Goal: Task Accomplishment & Management: Complete application form

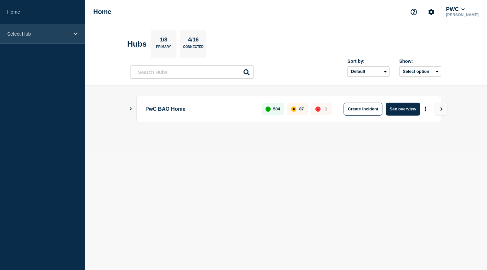
click at [77, 36] on div "Select Hub" at bounding box center [42, 34] width 85 height 20
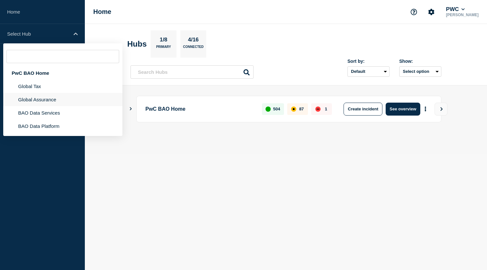
click at [50, 101] on li "Global Assurance" at bounding box center [62, 99] width 119 height 13
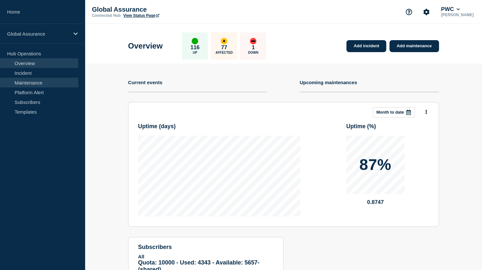
click at [49, 84] on link "Maintenance" at bounding box center [39, 83] width 78 height 10
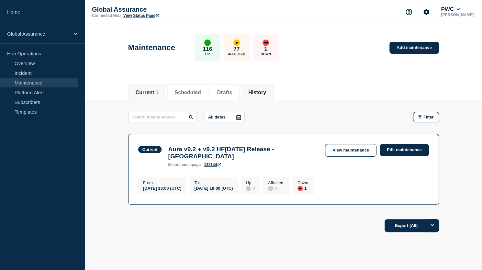
click at [261, 93] on button "History" at bounding box center [257, 93] width 18 height 6
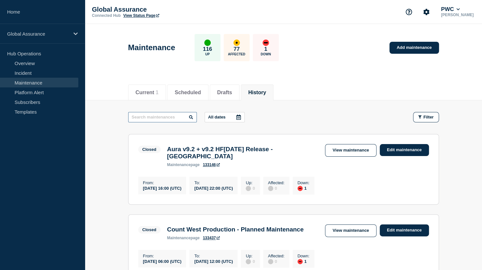
click at [149, 117] on input "text" at bounding box center [162, 117] width 69 height 10
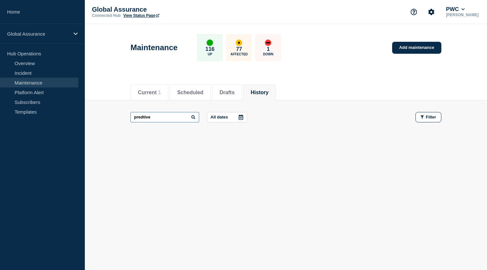
click at [143, 116] on input "predtive" at bounding box center [165, 117] width 69 height 10
type input "predictive"
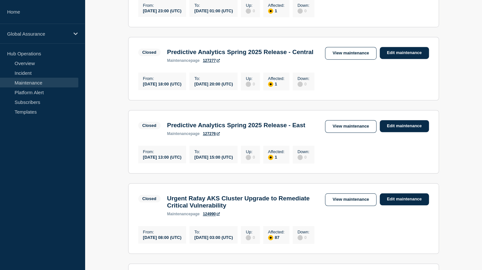
scroll to position [251, 0]
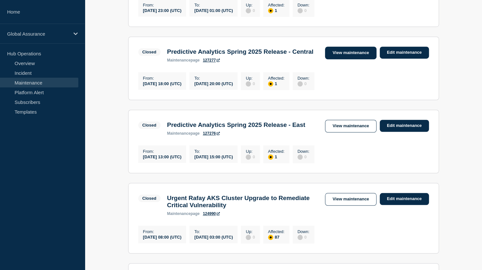
click at [358, 59] on link "View maintenance" at bounding box center [350, 53] width 51 height 13
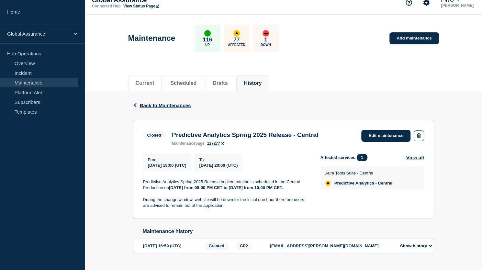
scroll to position [32, 0]
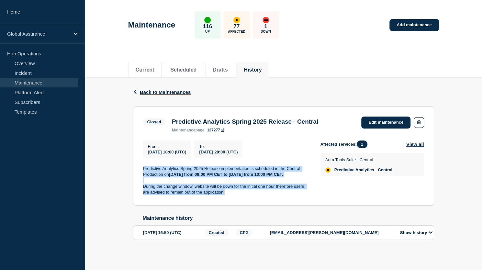
drag, startPoint x: 143, startPoint y: 159, endPoint x: 242, endPoint y: 195, distance: 105.3
click at [242, 195] on section "Closed Predictive Analytics Spring 2025 Release - Central maintenance page 1272…" at bounding box center [283, 156] width 301 height 99
copy div "Predictive Analytics Spring 2025 Release implementation is scheduled in the Cen…"
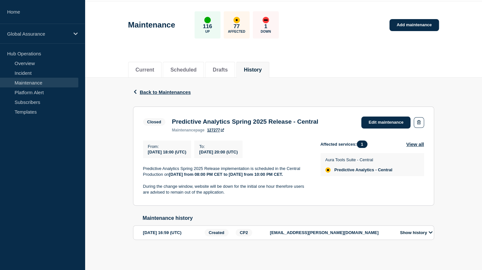
click at [270, 126] on section "Closed Predictive Analytics Spring 2025 Release - Central maintenance page 1272…" at bounding box center [283, 156] width 301 height 99
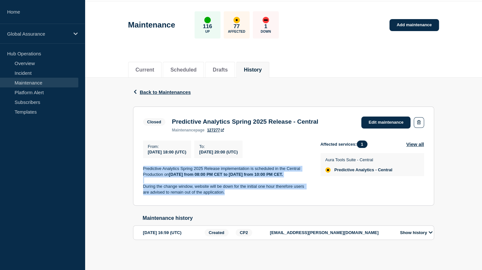
drag, startPoint x: 143, startPoint y: 160, endPoint x: 228, endPoint y: 192, distance: 91.1
click at [228, 192] on div "Predictive Analytics Spring 2025 Release implementation is scheduled in the Cen…" at bounding box center [226, 181] width 167 height 30
copy div "Predictive Analytics Spring 2025 Release implementation is scheduled in the Cen…"
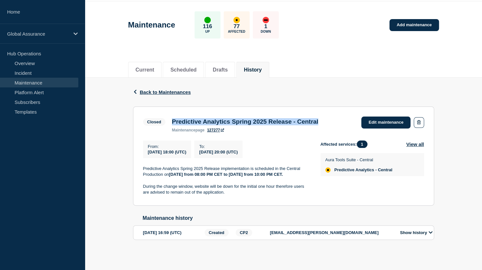
drag, startPoint x: 172, startPoint y: 109, endPoint x: 347, endPoint y: 113, distance: 175.0
click at [347, 117] on div "Closed Predictive Analytics Spring 2025 Release - Central maintenance page 1272…" at bounding box center [283, 125] width 281 height 16
copy h3 "Predictive Analytics Spring 2025 Release - Central"
click at [32, 81] on link "Maintenance" at bounding box center [39, 83] width 78 height 10
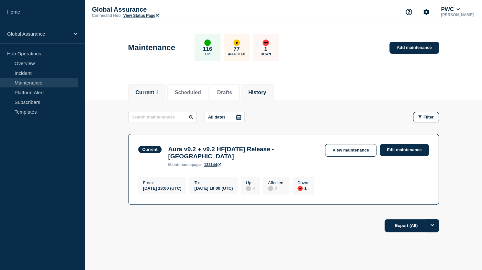
click at [266, 90] on button "History" at bounding box center [257, 93] width 18 height 6
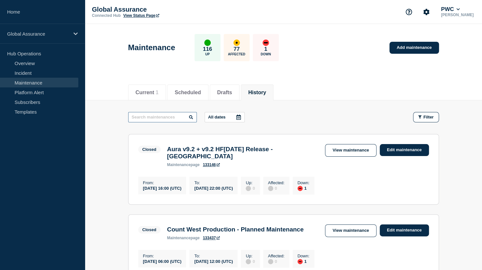
click at [167, 116] on input "text" at bounding box center [162, 117] width 69 height 10
type input "predictive"
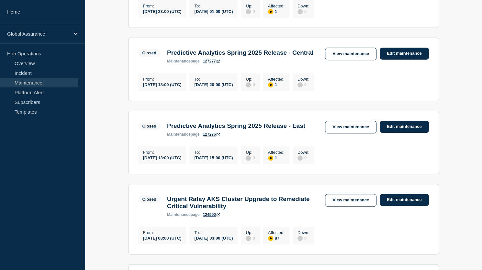
scroll to position [251, 0]
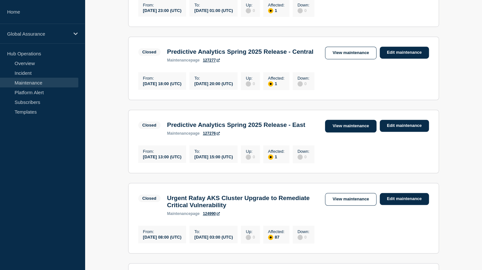
click at [351, 132] on link "View maintenance" at bounding box center [350, 126] width 51 height 13
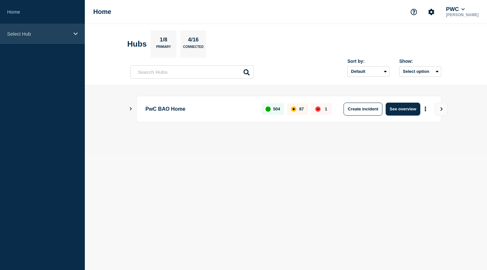
click at [75, 33] on icon at bounding box center [76, 33] width 4 height 3
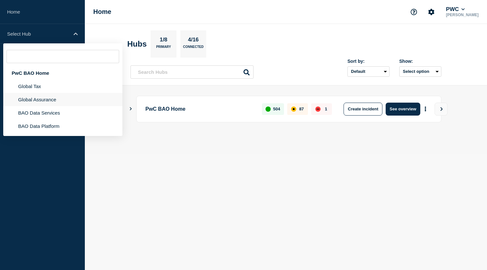
click at [52, 98] on li "Global Assurance" at bounding box center [62, 99] width 119 height 13
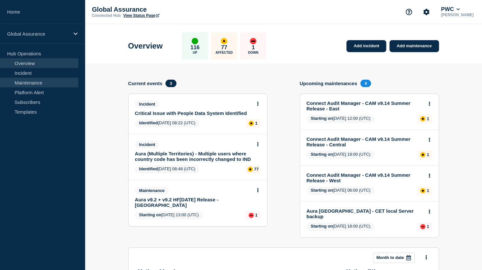
click at [43, 85] on link "Maintenance" at bounding box center [39, 83] width 78 height 10
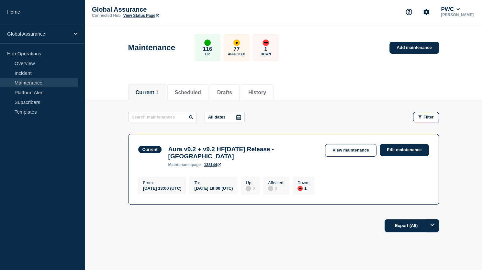
click at [460, 71] on header "Maintenance 116 Up 77 Affected 1 Down Add maintenance" at bounding box center [283, 51] width 397 height 54
click at [452, 48] on header "Maintenance 116 Up 77 Affected 1 Down Add maintenance" at bounding box center [283, 51] width 397 height 54
click at [409, 47] on link "Add maintenance" at bounding box center [414, 48] width 49 height 12
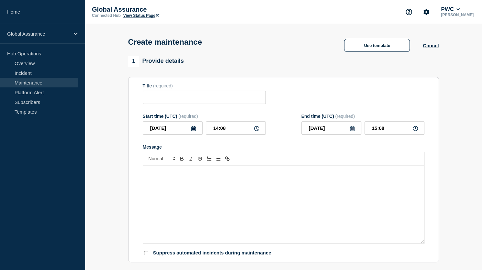
click at [168, 174] on p "Message" at bounding box center [283, 172] width 271 height 6
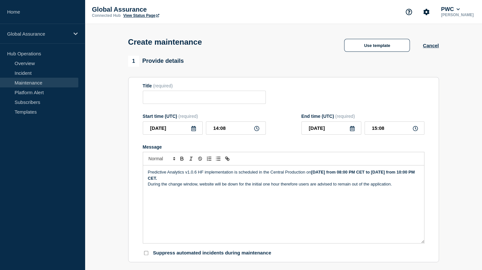
click at [193, 100] on input "Title" at bounding box center [204, 97] width 123 height 13
paste input "Predictive Analytics v1.0.6 HF - Central"
type input "Predictive Analytics v1.0.6 HF - Central"
click at [368, 174] on strong "[DATE] from 08:00 PM CET to [DATE] from 10:00 PM CET." at bounding box center [282, 175] width 268 height 11
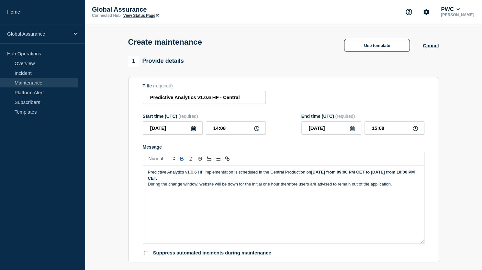
click at [193, 130] on icon at bounding box center [193, 128] width 5 height 5
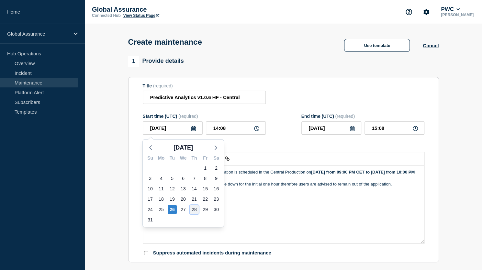
click at [195, 209] on div "28" at bounding box center [194, 209] width 9 height 9
type input "2025-08-28"
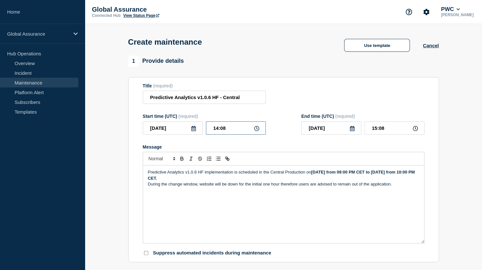
click at [226, 129] on input "14:08" at bounding box center [236, 127] width 60 height 13
drag, startPoint x: 226, startPoint y: 129, endPoint x: 209, endPoint y: 131, distance: 17.4
click at [209, 131] on input "14:08" at bounding box center [236, 127] width 60 height 13
type input "20:00"
type input "21:00"
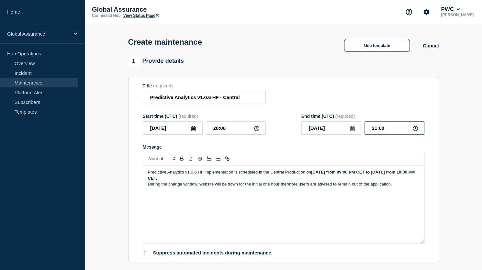
drag, startPoint x: 384, startPoint y: 129, endPoint x: 372, endPoint y: 130, distance: 12.0
click at [372, 130] on input "21:00" at bounding box center [395, 127] width 60 height 13
click at [352, 129] on icon at bounding box center [352, 128] width 5 height 5
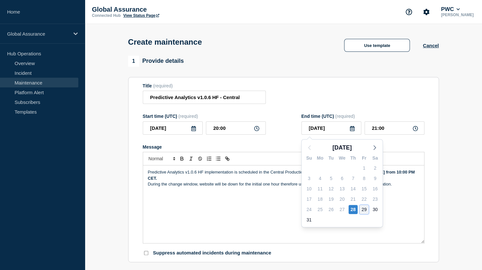
click at [364, 210] on div "29" at bounding box center [364, 209] width 9 height 9
type input "2025-08-29"
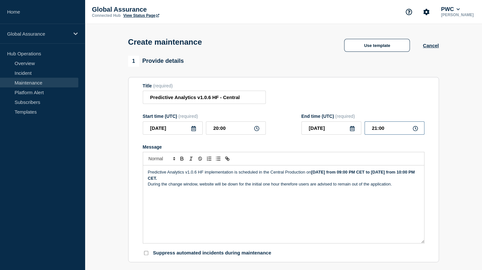
drag, startPoint x: 387, startPoint y: 127, endPoint x: 366, endPoint y: 130, distance: 21.8
click at [366, 130] on input "21:00" at bounding box center [395, 127] width 60 height 13
type input "00:00"
click at [319, 173] on strong "Friday 9th May 2025 from 09:00 PM CET to Friday 9th May 2025 from 10:00 PM CET." at bounding box center [282, 175] width 268 height 11
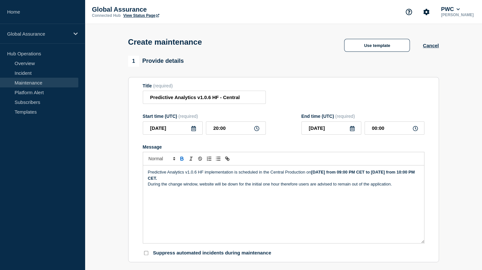
click at [346, 172] on strong "Thursday 28th May 2025 from 09:00 PM CET to Friday 9th May 2025 from 10:00 PM C…" at bounding box center [282, 175] width 268 height 11
click at [163, 179] on strong "Thursday 28th August 2025 from 09:00 PM CET to Friday 9th May 2025 from 10:00 P…" at bounding box center [282, 175] width 268 height 11
click at [161, 179] on strong "Thursday 28th August 2025 from 09:00 PM CET to Friday 9th May 2025 from 10:00 P…" at bounding box center [282, 175] width 268 height 11
click at [175, 179] on strong "Thursday 28th August 2025 from 09:00 PM CET to Friday 29th May 2025 from 10:00 …" at bounding box center [282, 175] width 268 height 11
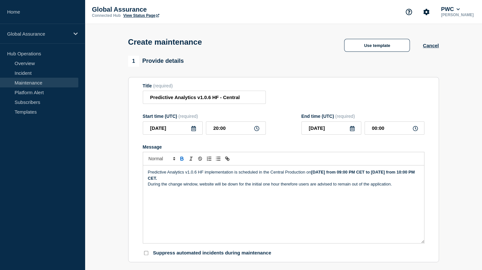
click at [175, 179] on strong "Thursday 28th August 2025 from 09:00 PM CET to Friday 29th May 2025 from 10:00 …" at bounding box center [282, 175] width 268 height 11
drag, startPoint x: 198, startPoint y: 178, endPoint x: 206, endPoint y: 177, distance: 8.4
click at [206, 177] on strong "Thursday 28th August 2025 from 09:00 PM CET to Friday 29th August 2025 from 10:…" at bounding box center [282, 175] width 268 height 11
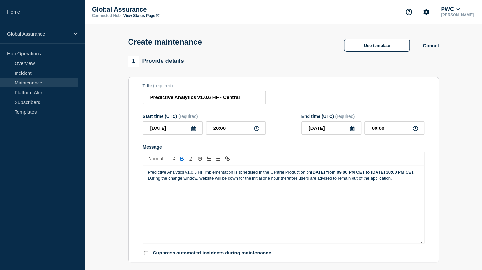
click at [311, 175] on strong "Thursday 28th August 2025 from 09:00 PM CET to Friday 29th August 2025 10:00 PM…" at bounding box center [363, 172] width 104 height 5
click at [311, 175] on strong "Thursday 28th August 2025 from 09:00 PM CET to Friday 29th August 2025 12:00 PM…" at bounding box center [363, 172] width 104 height 5
click at [232, 175] on p "Predictive Analytics v1.0.6 HF implementation is scheduled in the Central Produ…" at bounding box center [283, 172] width 271 height 6
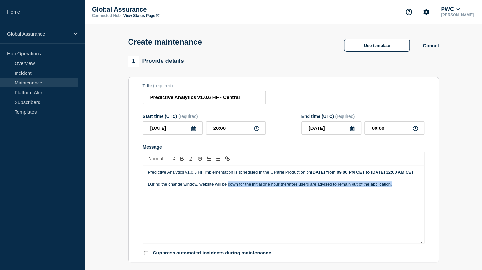
drag, startPoint x: 228, startPoint y: 192, endPoint x: 406, endPoint y: 190, distance: 178.2
click at [406, 187] on p "During the change window, website will be down for the initial one hour therefo…" at bounding box center [283, 184] width 271 height 6
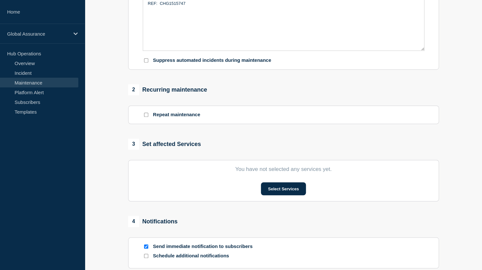
scroll to position [194, 0]
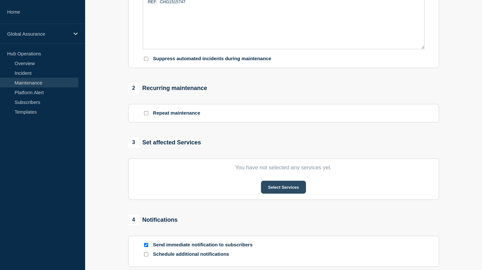
click at [281, 186] on button "Select Services" at bounding box center [283, 187] width 45 height 13
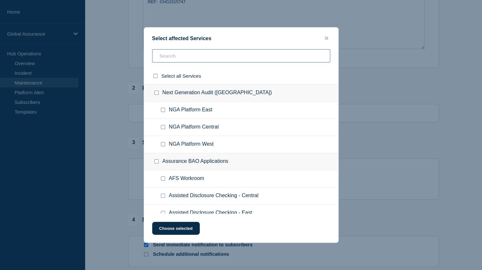
click at [211, 57] on input "text" at bounding box center [241, 55] width 178 height 13
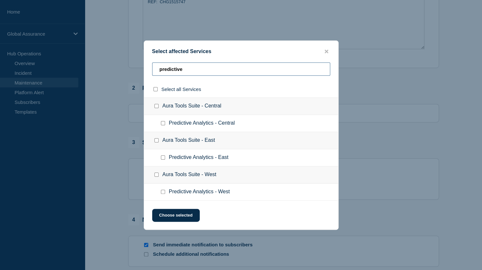
type input "predictive"
click at [163, 123] on input "Predictive Analytics - Central checkbox" at bounding box center [163, 123] width 4 height 4
checkbox input "true"
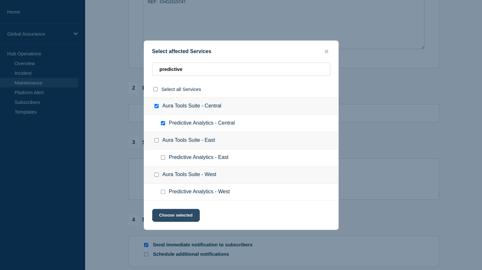
click at [176, 215] on button "Choose selected" at bounding box center [176, 215] width 48 height 13
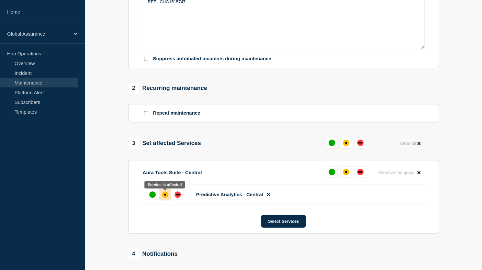
click at [164, 198] on div "affected" at bounding box center [165, 194] width 6 height 6
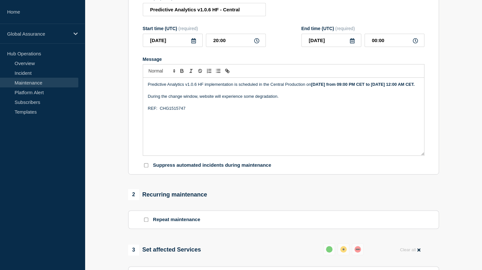
scroll to position [86, 0]
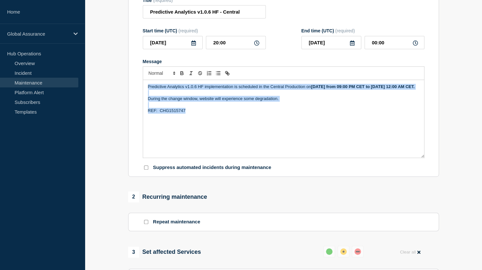
drag, startPoint x: 147, startPoint y: 89, endPoint x: 187, endPoint y: 117, distance: 49.1
click at [187, 117] on div "Predictive Analytics v1.0.6 HF implementation is scheduled in the Central Produ…" at bounding box center [283, 119] width 281 height 78
copy div "Predictive Analytics v1.0.6 HF implementation is scheduled in the Central Produ…"
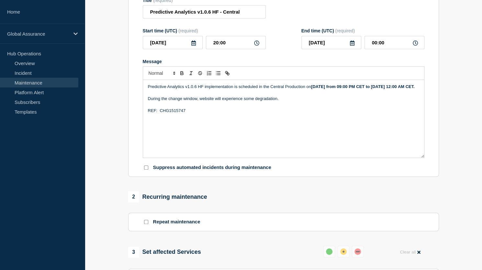
drag, startPoint x: 470, startPoint y: 34, endPoint x: 462, endPoint y: 43, distance: 11.5
click at [470, 34] on section "1 Provide details Title (required) Predictive Analytics v1.0.6 HF - Central Sta…" at bounding box center [283, 212] width 397 height 484
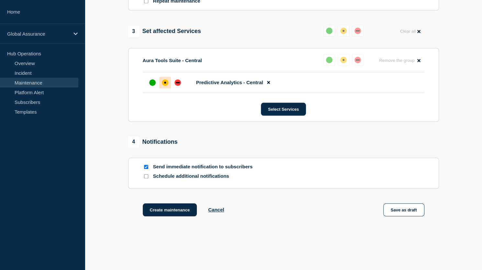
scroll to position [312, 0]
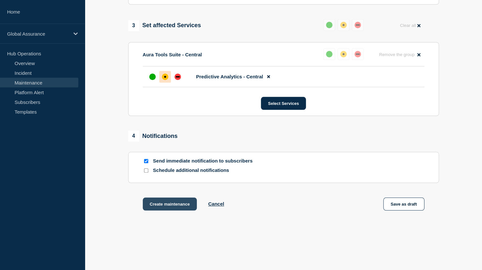
click at [165, 207] on button "Create maintenance" at bounding box center [170, 204] width 54 height 13
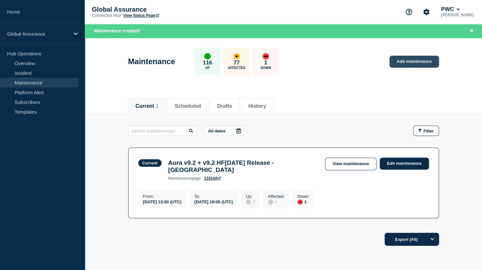
click at [417, 60] on link "Add maintenance" at bounding box center [414, 62] width 49 height 12
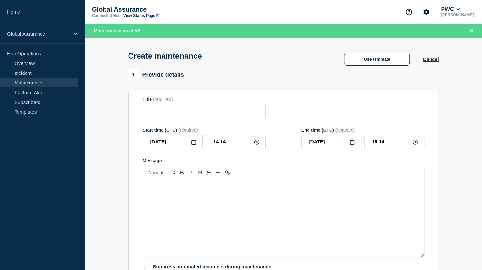
click at [155, 114] on input "Title" at bounding box center [204, 111] width 123 height 13
paste input "Predictive Analytics v1.0.6 HF -"
type input "Predictive Analytics v1.0.6 HF - West"
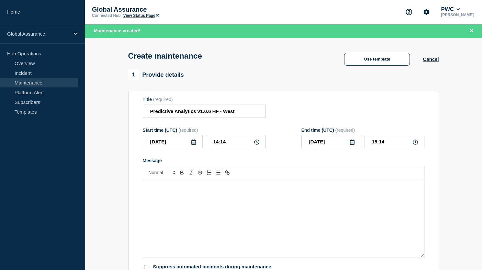
click at [177, 187] on p "Message" at bounding box center [283, 186] width 271 height 6
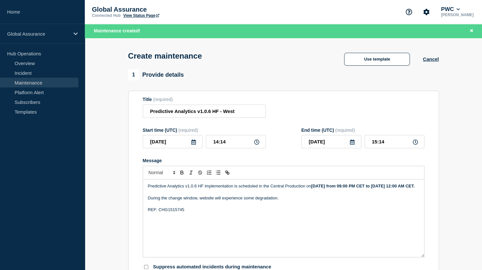
click at [278, 186] on p "Predictive Analytics v1.0.6 HF implementation is scheduled in the Central Produ…" at bounding box center [283, 186] width 271 height 6
click at [193, 144] on icon at bounding box center [193, 142] width 5 height 5
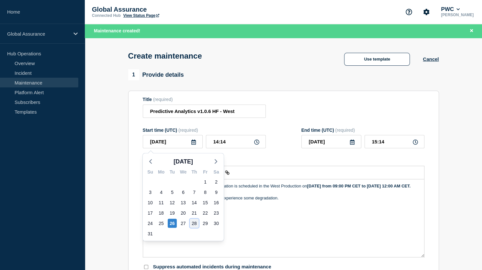
click at [194, 223] on div "28" at bounding box center [194, 223] width 9 height 9
type input "2025-08-28"
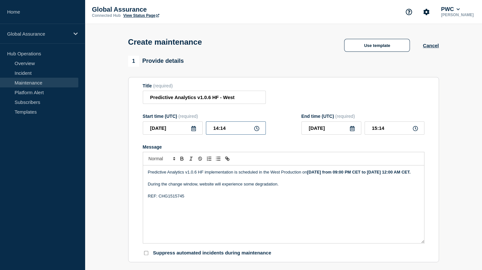
drag, startPoint x: 229, startPoint y: 128, endPoint x: 211, endPoint y: 129, distance: 17.5
click at [211, 129] on input "14:14" at bounding box center [236, 127] width 60 height 13
type input "20:00"
type input "21:00"
click at [351, 131] on icon at bounding box center [352, 128] width 5 height 5
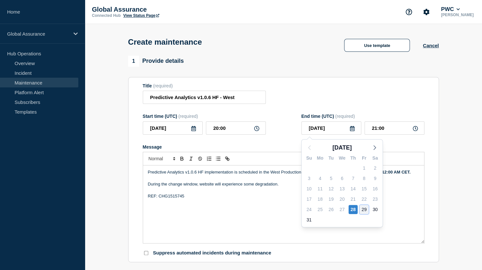
click at [365, 208] on div "29" at bounding box center [364, 209] width 9 height 9
type input "2025-08-29"
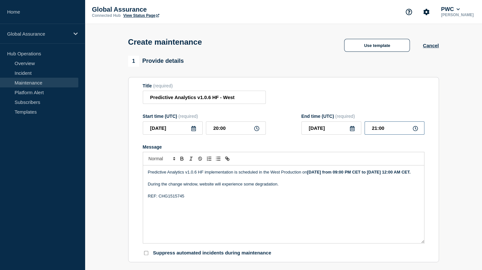
drag, startPoint x: 385, startPoint y: 129, endPoint x: 361, endPoint y: 130, distance: 24.3
click at [361, 130] on div "2025-08-29 21:00" at bounding box center [363, 127] width 123 height 13
type input "00:00"
click at [283, 125] on div "Start time (UTC) (required) 2025-08-28 20:00 End time (UTC) (required) 2025-08-…" at bounding box center [284, 124] width 282 height 21
click at [378, 174] on strong "Thursday 28th August 2025 from 09:00 PM CET to Friday 29th August 2025 12:00 AM…" at bounding box center [359, 172] width 104 height 5
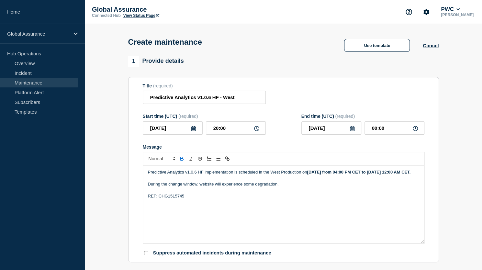
click at [396, 173] on strong "Thursday 28th August 2025 from 04:00 PM CET to Friday 29th August 2025 12:00 AM…" at bounding box center [359, 172] width 104 height 5
click at [307, 175] on strong "Thursday 28th August 2025 from 04:00 PM ET to Friday 29th August 2025 12:00 AM …" at bounding box center [357, 172] width 100 height 5
click at [408, 174] on strong "Thursday 28th August 2025 from 04:00 PM ET to Friday 28th August 2025 12:00 AM …" at bounding box center [357, 172] width 100 height 5
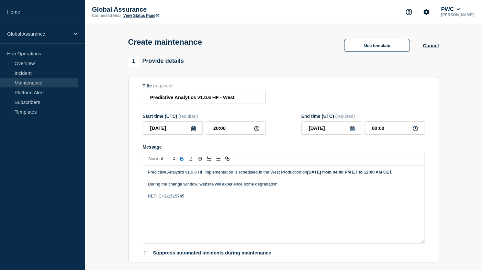
click at [393, 174] on strong "Thursday 28th August 2025 from 04:00 PM ET to 12:00 AM CET." at bounding box center [350, 172] width 86 height 5
click at [307, 175] on strong "Thursday 28th August 2025 from 04:00 PM ET to 08:00 AM CET." at bounding box center [350, 172] width 86 height 5
click at [307, 175] on strong "Thursday 28th August 2025 from 04:00 PM ET to 08:00 PM CET." at bounding box center [349, 172] width 85 height 5
click at [187, 199] on p "REF: CHG1515745" at bounding box center [283, 196] width 271 height 6
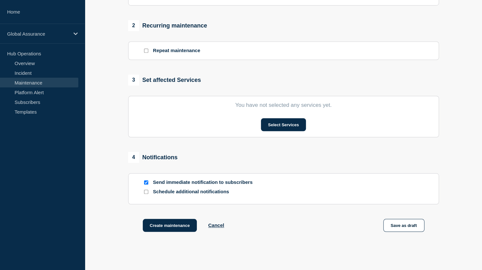
scroll to position [259, 0]
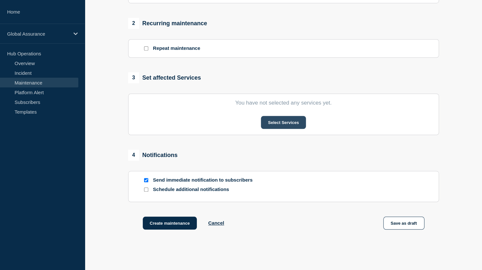
click at [274, 123] on button "Select Services" at bounding box center [283, 122] width 45 height 13
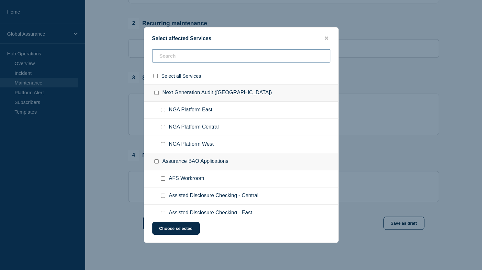
click at [245, 55] on input "text" at bounding box center [241, 55] width 178 height 13
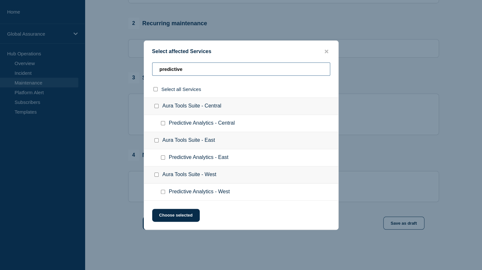
type input "predictive"
click at [163, 193] on input "Predictive Analytics - West checkbox" at bounding box center [163, 192] width 4 height 4
checkbox input "true"
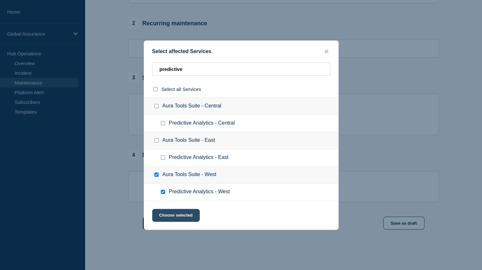
click at [174, 216] on button "Choose selected" at bounding box center [176, 215] width 48 height 13
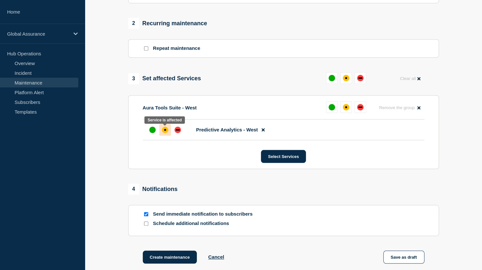
click at [164, 131] on div "affected" at bounding box center [165, 130] width 2 height 2
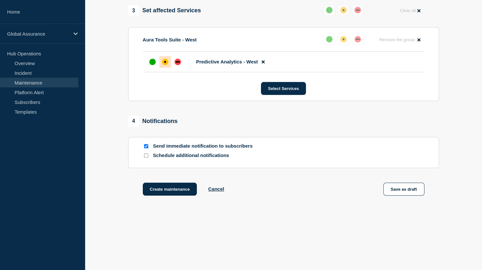
scroll to position [328, 0]
click at [176, 189] on button "Create maintenance" at bounding box center [170, 189] width 54 height 13
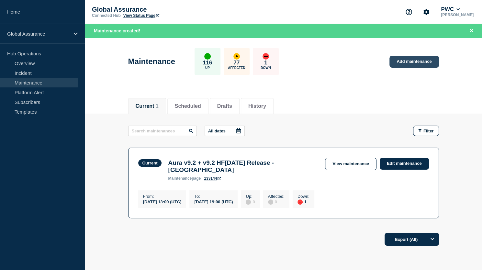
click at [403, 60] on link "Add maintenance" at bounding box center [414, 62] width 49 height 12
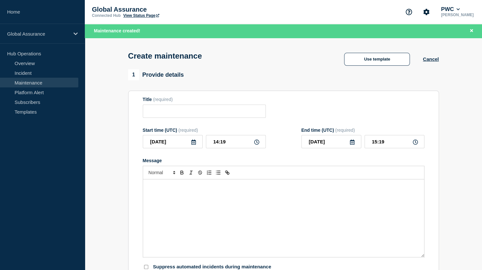
click at [171, 111] on input "Title" at bounding box center [204, 111] width 123 height 13
paste input "Predictive Analytics v1.0.6 HF - East"
type input "Predictive Analytics v1.0.6 HF - East"
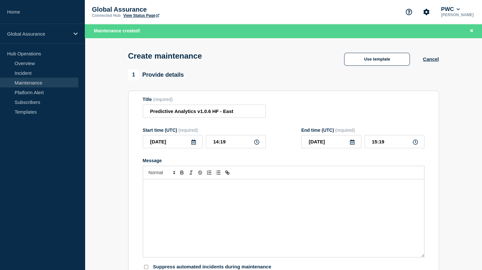
click at [205, 191] on div "Message" at bounding box center [283, 218] width 281 height 78
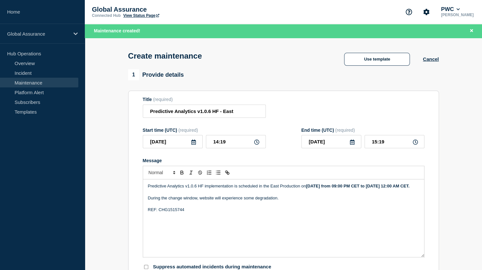
click at [194, 144] on icon at bounding box center [193, 142] width 5 height 5
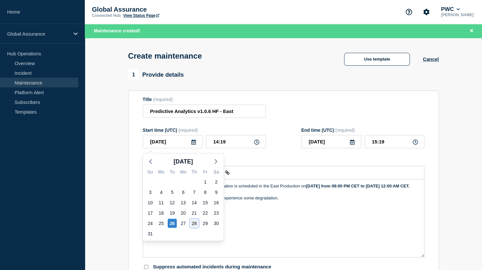
click at [195, 222] on div "28" at bounding box center [194, 223] width 9 height 9
type input "2025-08-28"
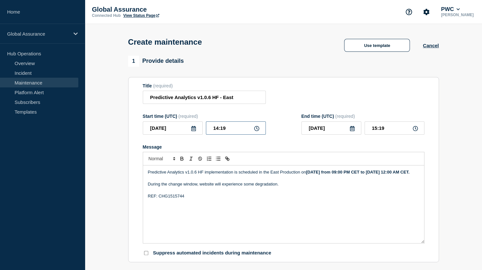
drag, startPoint x: 228, startPoint y: 128, endPoint x: 206, endPoint y: 129, distance: 22.4
click at [206, 129] on input "14:19" at bounding box center [236, 127] width 60 height 13
type input "20:00"
type input "21:00"
click at [351, 129] on icon at bounding box center [352, 128] width 5 height 5
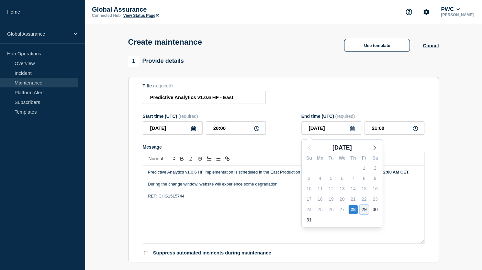
click at [364, 208] on div "29" at bounding box center [364, 209] width 9 height 9
type input "2025-08-29"
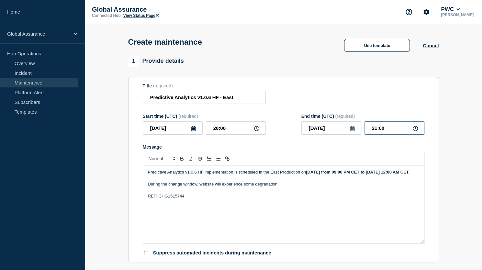
drag, startPoint x: 386, startPoint y: 128, endPoint x: 368, endPoint y: 132, distance: 17.9
click at [368, 132] on input "21:00" at bounding box center [395, 127] width 60 height 13
type input "00:00"
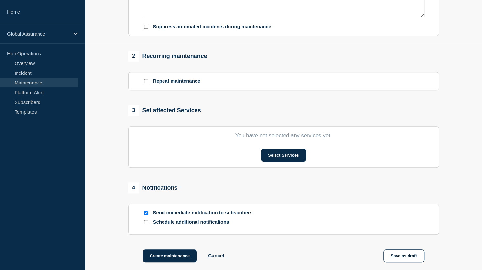
scroll to position [227, 0]
click at [282, 154] on button "Select Services" at bounding box center [283, 154] width 45 height 13
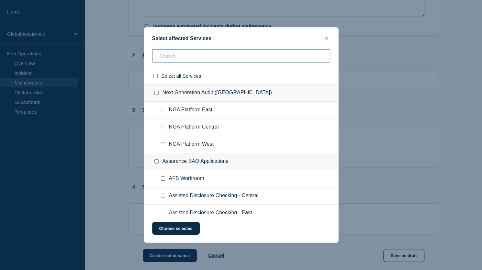
click at [207, 53] on input "text" at bounding box center [241, 55] width 178 height 13
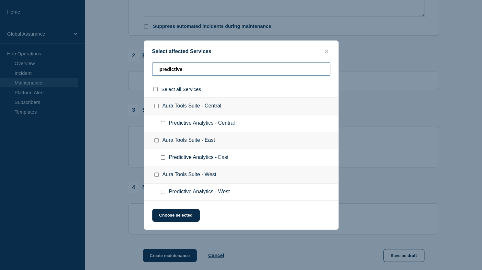
type input "predictive"
click at [163, 157] on input "Predictive Analytics - East checkbox" at bounding box center [163, 158] width 4 height 4
checkbox input "true"
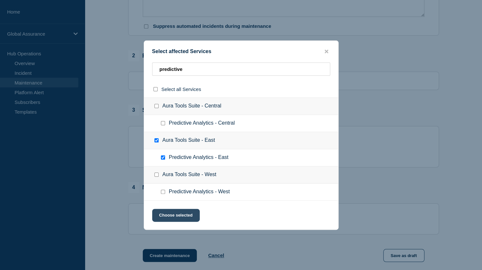
click at [169, 214] on button "Choose selected" at bounding box center [176, 215] width 48 height 13
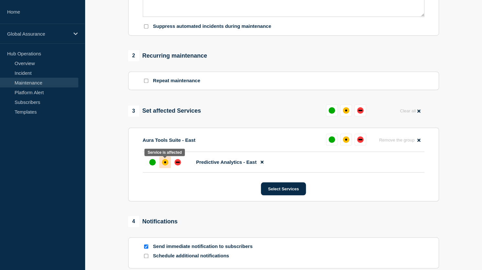
click at [164, 163] on div "affected" at bounding box center [165, 162] width 6 height 6
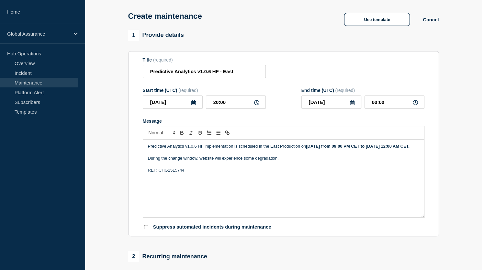
scroll to position [0, 0]
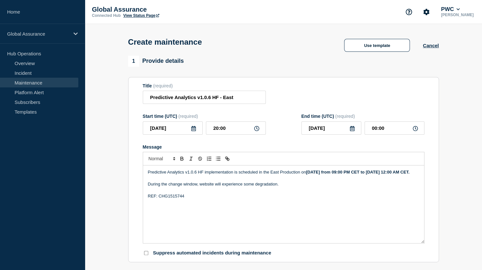
click at [377, 172] on strong "Thursday 28th August 2025 from 09:00 PM CET to Friday 29th August 2025 12:00 AM…" at bounding box center [358, 172] width 104 height 5
click at [388, 174] on strong "Thursday 28th August 2025 from 04:00 PM CET to Friday 29th August 2025 12:00 AM…" at bounding box center [358, 172] width 104 height 5
click at [401, 173] on strong "Thursday 28th August 2025 from 04:00 AM CET to Friday 29th August 2025 12:00 AM…" at bounding box center [358, 172] width 104 height 5
click at [320, 171] on strong "Thursday 28th August 2025 from 04:00 AM HKT to Friday 29th August 2025 12:00 AM…" at bounding box center [358, 172] width 104 height 5
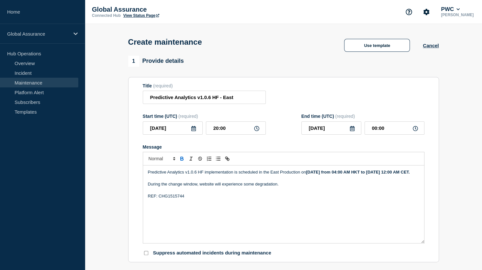
click at [323, 172] on strong "Friday 28th August 2025 from 04:00 AM HKT to Friday 29th August 2025 12:00 AM C…" at bounding box center [358, 172] width 104 height 5
click at [306, 175] on strong "Friday 29th August 2025 from 04:00 AM HKT to Friday 29th August 2025 12:00 AM C…" at bounding box center [358, 172] width 104 height 5
click at [306, 175] on strong "Friday 29th August 2025 from 04:00 AM HKT to Friday 29th August 2025 08:00 AM C…" at bounding box center [358, 172] width 104 height 5
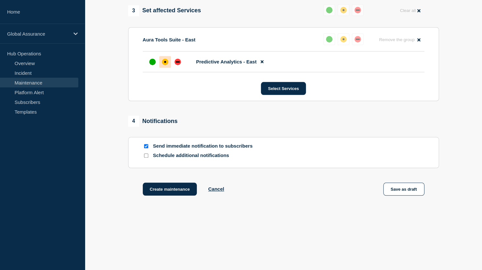
scroll to position [328, 0]
click at [170, 190] on button "Create maintenance" at bounding box center [170, 189] width 54 height 13
